Goal: Information Seeking & Learning: Learn about a topic

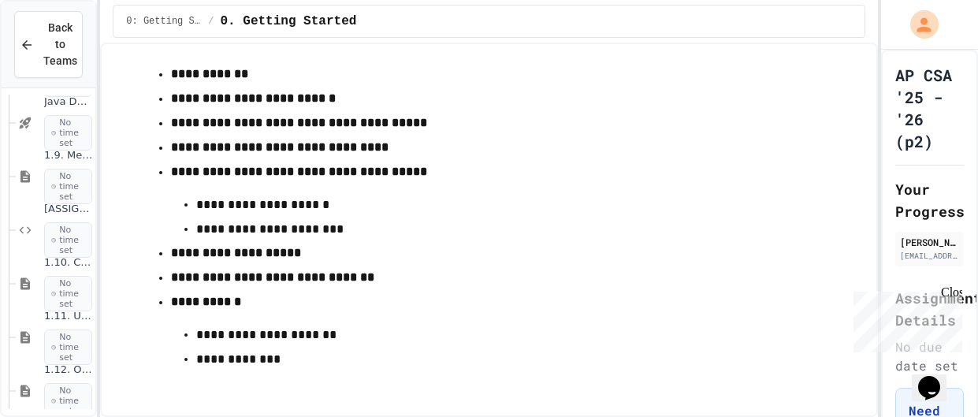
scroll to position [1519, 0]
click at [62, 195] on div "[ASSIGNMENT] Name Generator Tool (LO5) No time set" at bounding box center [56, 229] width 80 height 74
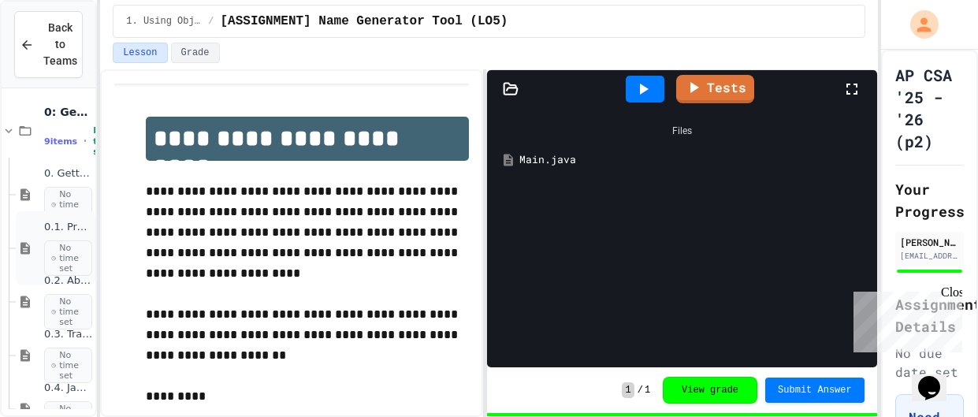
click at [46, 219] on div "0.1. Preface No time set" at bounding box center [56, 248] width 80 height 74
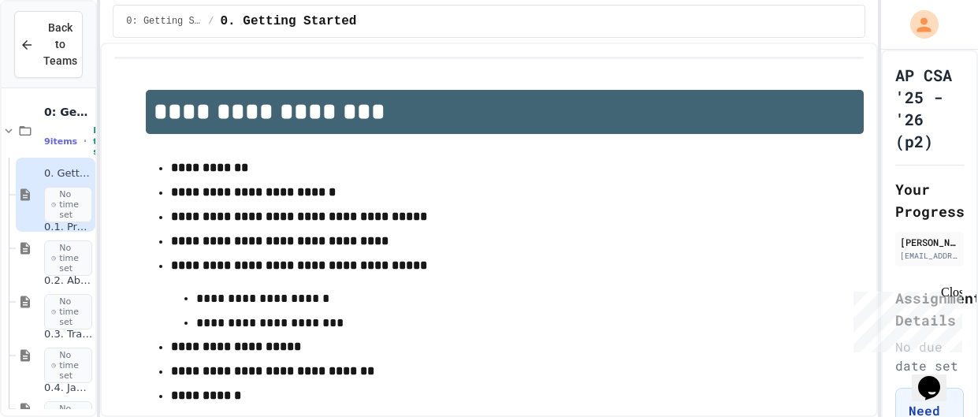
scroll to position [94, 0]
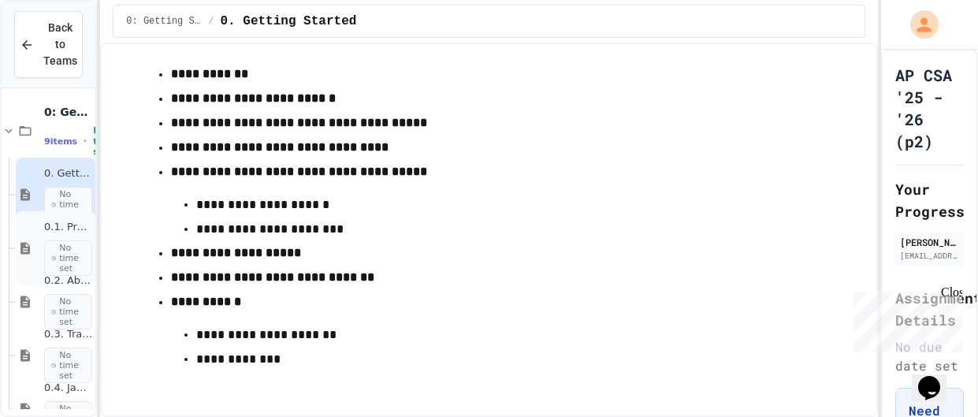
click at [63, 251] on span "No time set" at bounding box center [68, 258] width 48 height 36
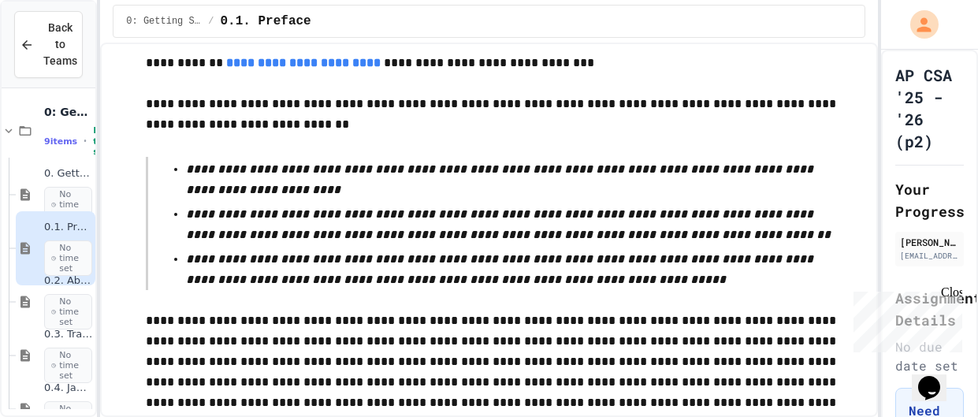
scroll to position [2840, 0]
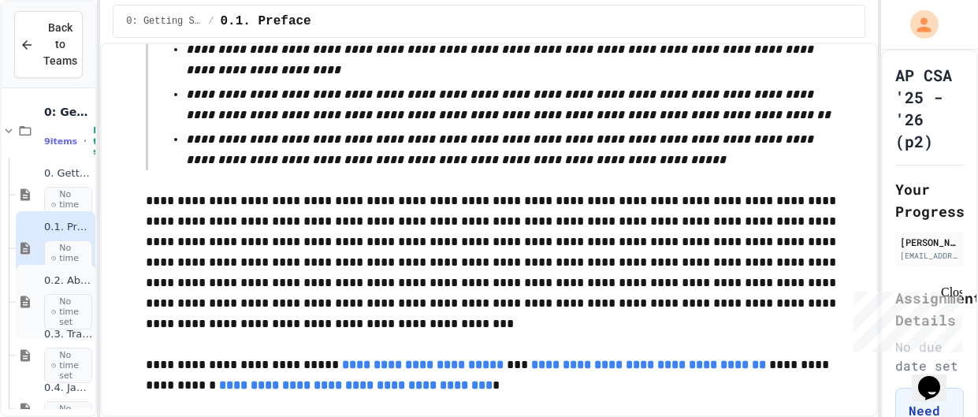
click at [61, 294] on span "No time set" at bounding box center [68, 312] width 48 height 36
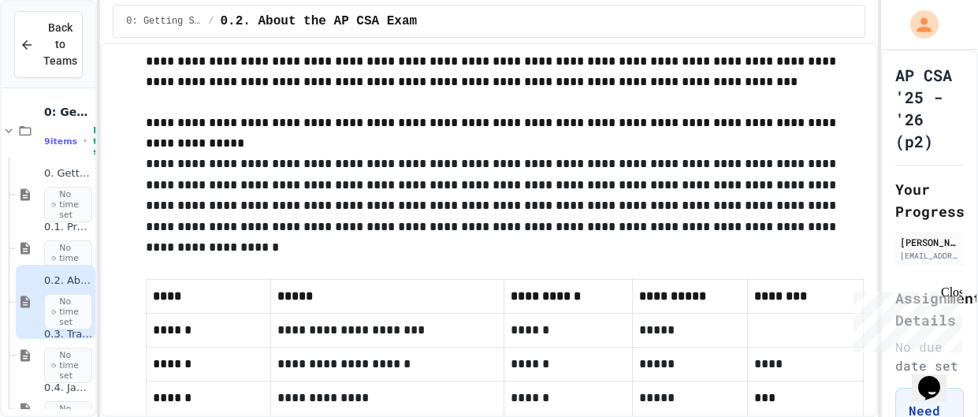
scroll to position [770, 0]
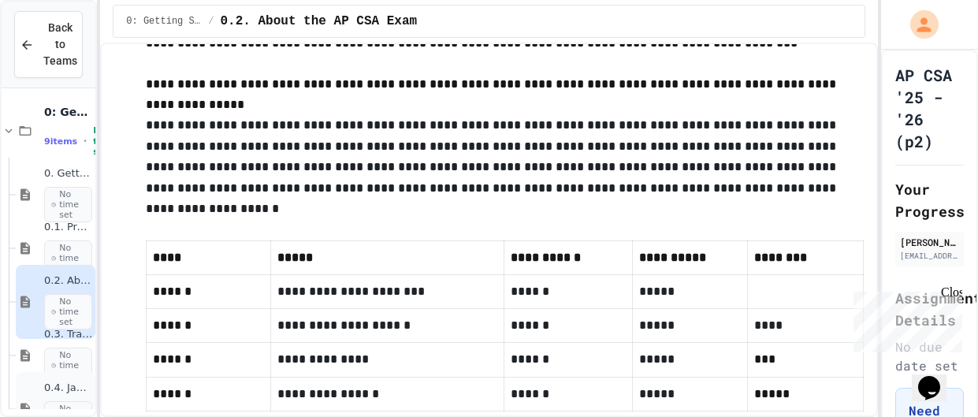
click at [35, 377] on div "0.4. Java Development Environments No time set" at bounding box center [56, 409] width 80 height 74
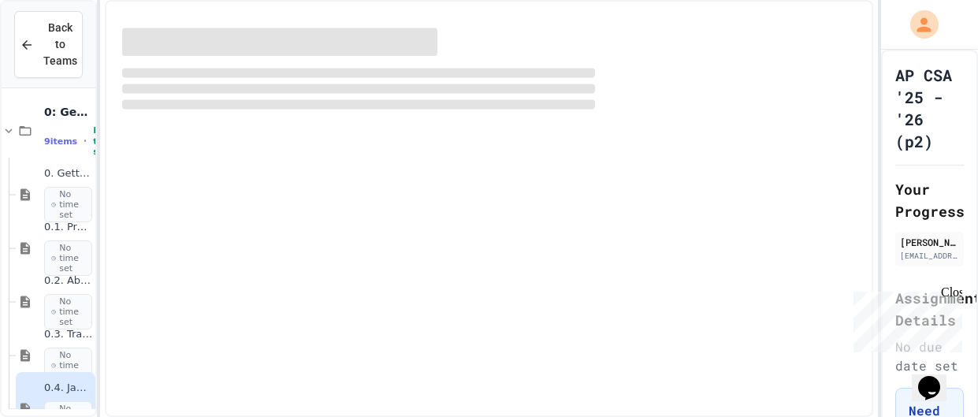
scroll to position [6, 0]
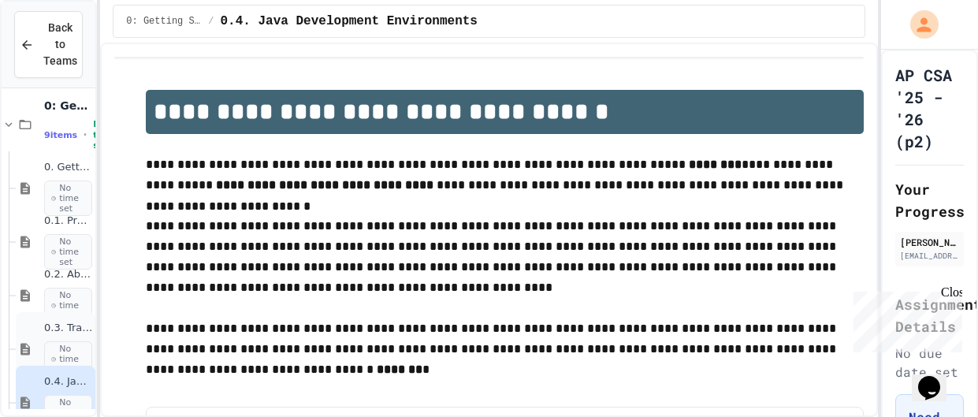
click at [61, 361] on span "No time set" at bounding box center [68, 359] width 48 height 36
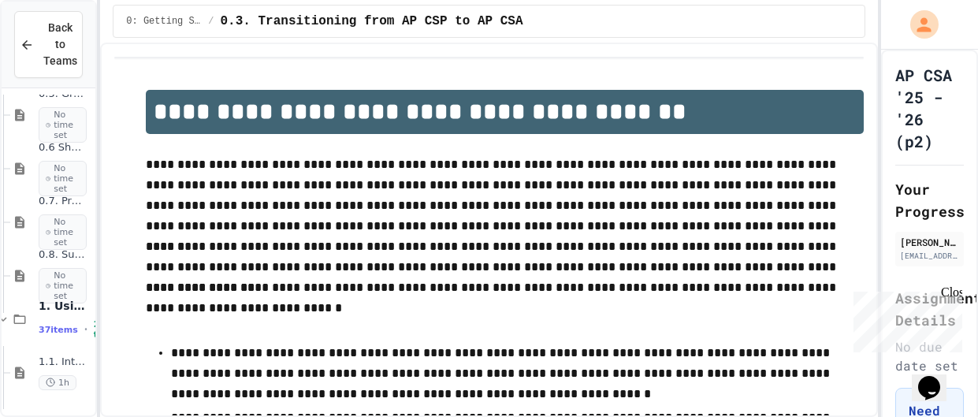
scroll to position [350, 6]
click at [17, 319] on icon at bounding box center [19, 317] width 19 height 14
click at [21, 322] on icon at bounding box center [19, 317] width 19 height 14
click at [46, 366] on div "1.1. Introduction to Algorithms, Programming, and Compilers 1h" at bounding box center [63, 370] width 48 height 35
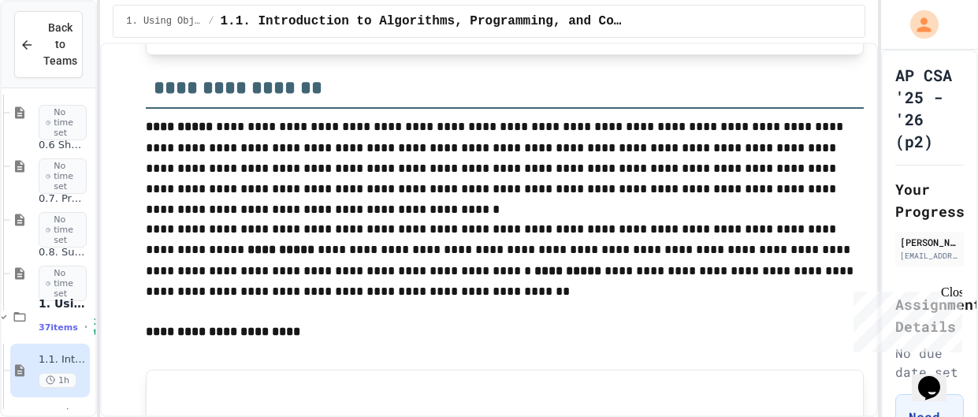
scroll to position [868, 0]
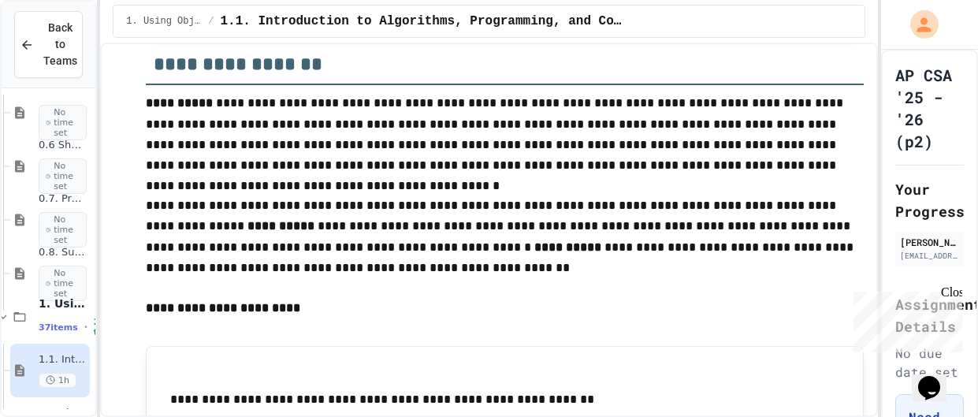
click at [156, 321] on p at bounding box center [504, 329] width 717 height 20
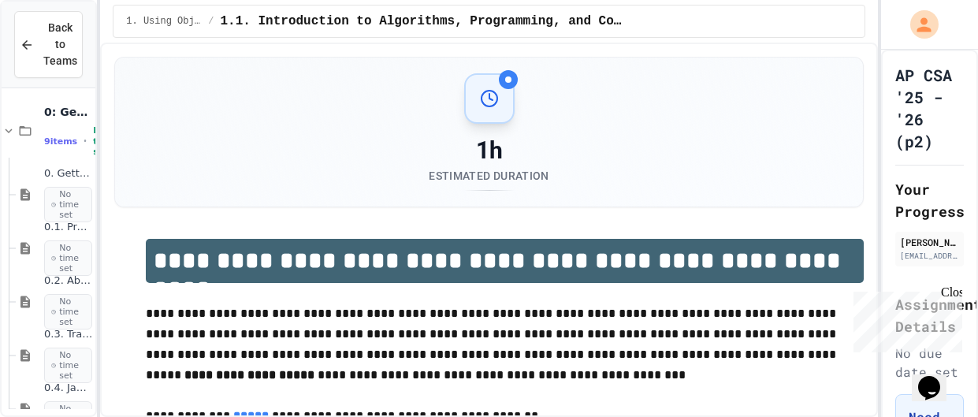
click at [974, 124] on div "AP CSA '25 - '26 (p2) Your Progress Akwaeno George 618775@stu.sandi.net Assignm…" at bounding box center [929, 411] width 97 height 723
